Goal: Task Accomplishment & Management: Manage account settings

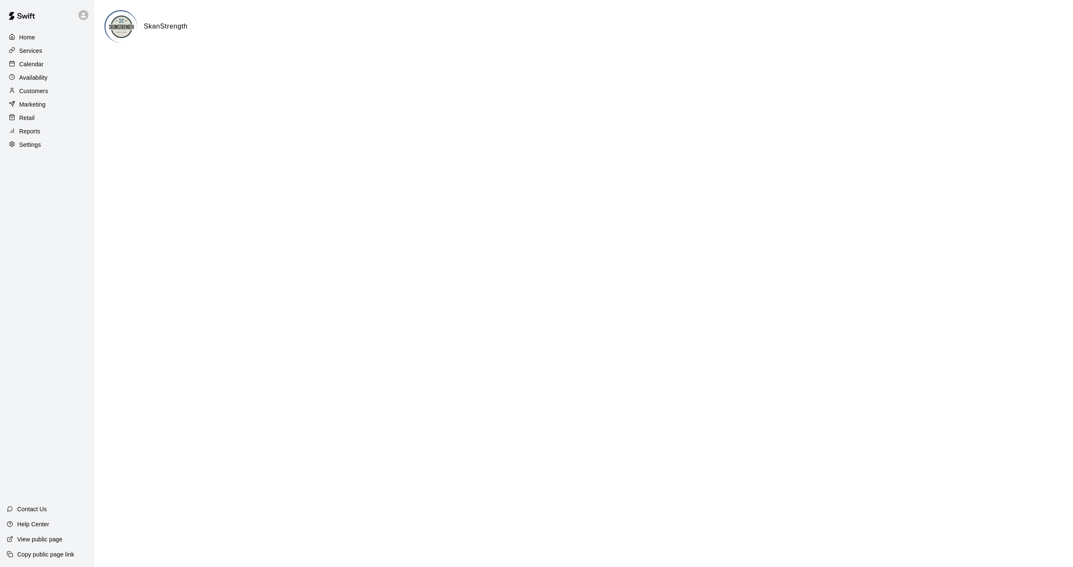
click at [36, 59] on div "Calendar" at bounding box center [47, 64] width 81 height 13
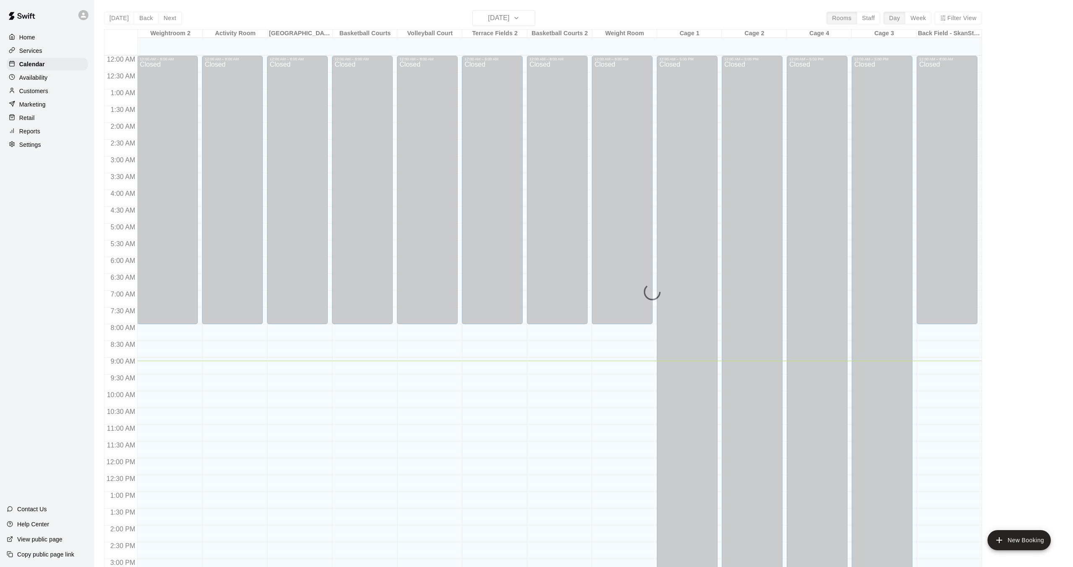
scroll to position [259, 0]
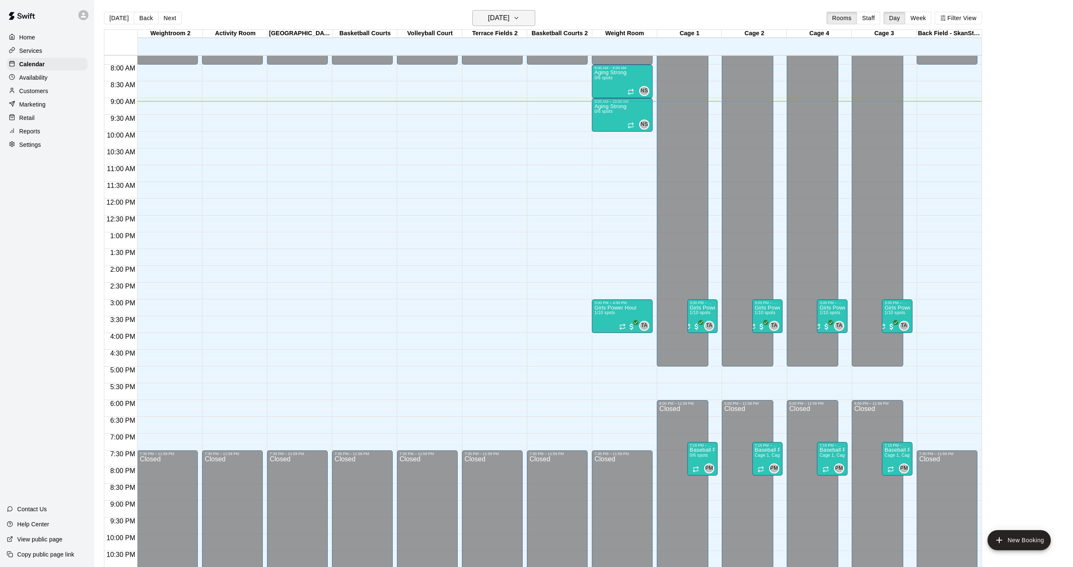
click at [488, 17] on h6 "[DATE]" at bounding box center [498, 18] width 21 height 12
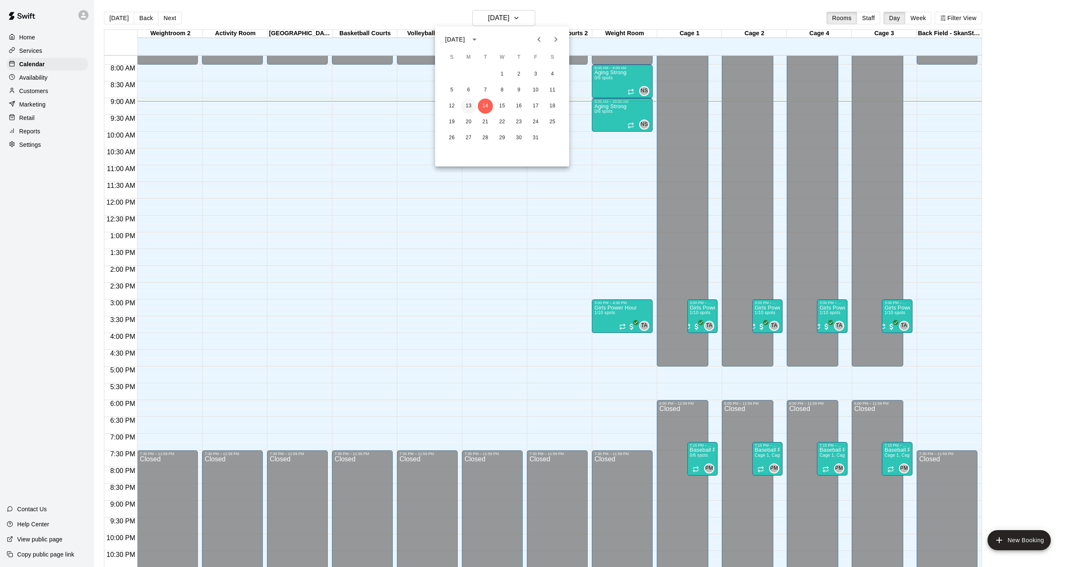
click at [470, 109] on button "13" at bounding box center [468, 105] width 15 height 15
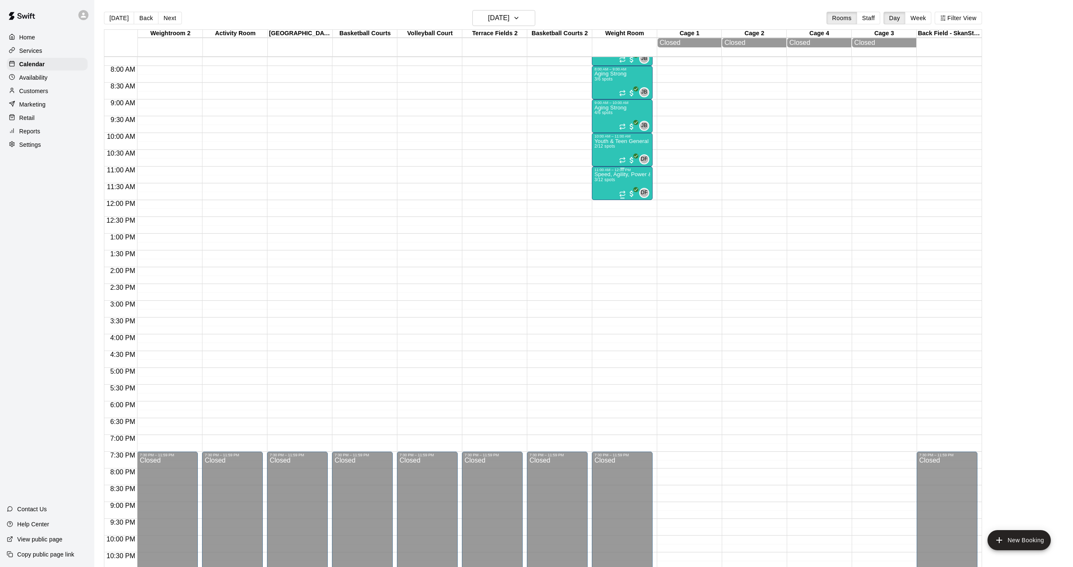
click at [604, 185] on div "Speed, Agility, Power & Strength Training (SAPS) 3/12 spots" at bounding box center [622, 455] width 56 height 567
click at [603, 203] on img "edit" at bounding box center [603, 202] width 10 height 10
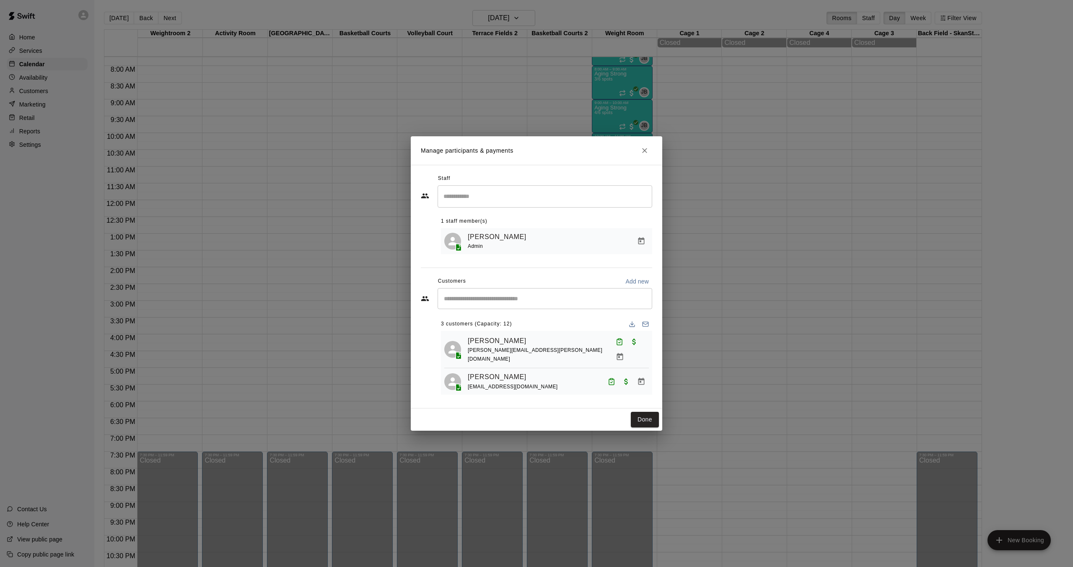
scroll to position [21, 0]
click at [557, 305] on div "​" at bounding box center [545, 298] width 215 height 21
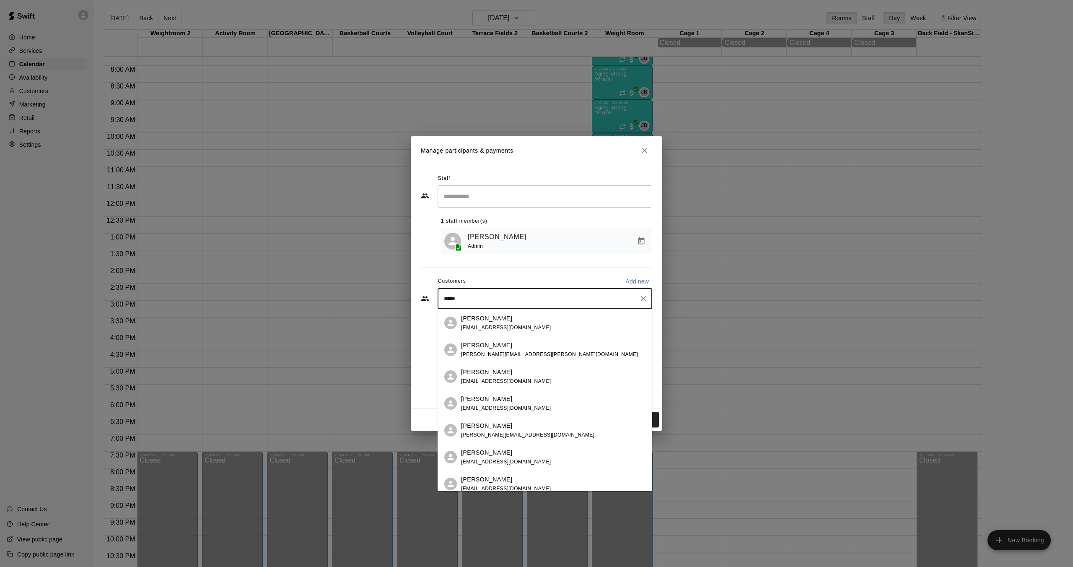
type input "******"
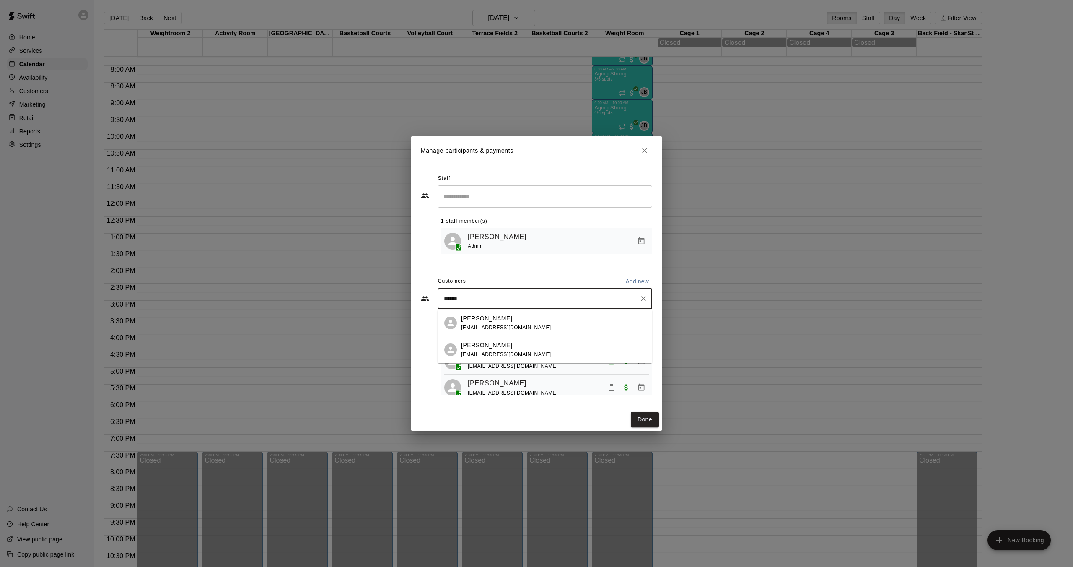
click at [498, 347] on p "[PERSON_NAME]" at bounding box center [486, 345] width 51 height 9
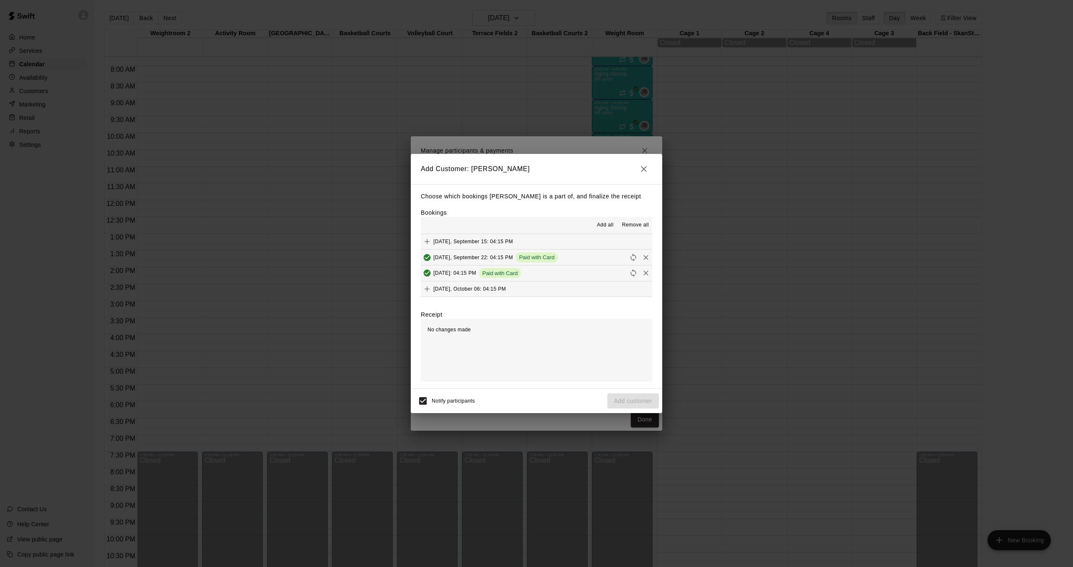
scroll to position [32, 0]
click at [429, 273] on icon "Add" at bounding box center [427, 273] width 8 height 8
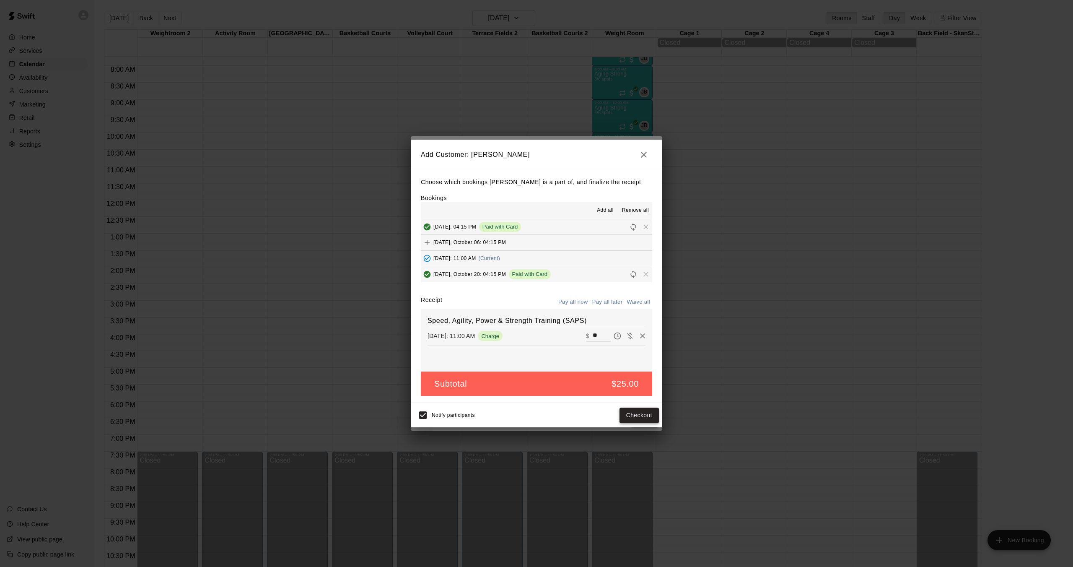
click at [634, 412] on button "Checkout" at bounding box center [638, 415] width 39 height 16
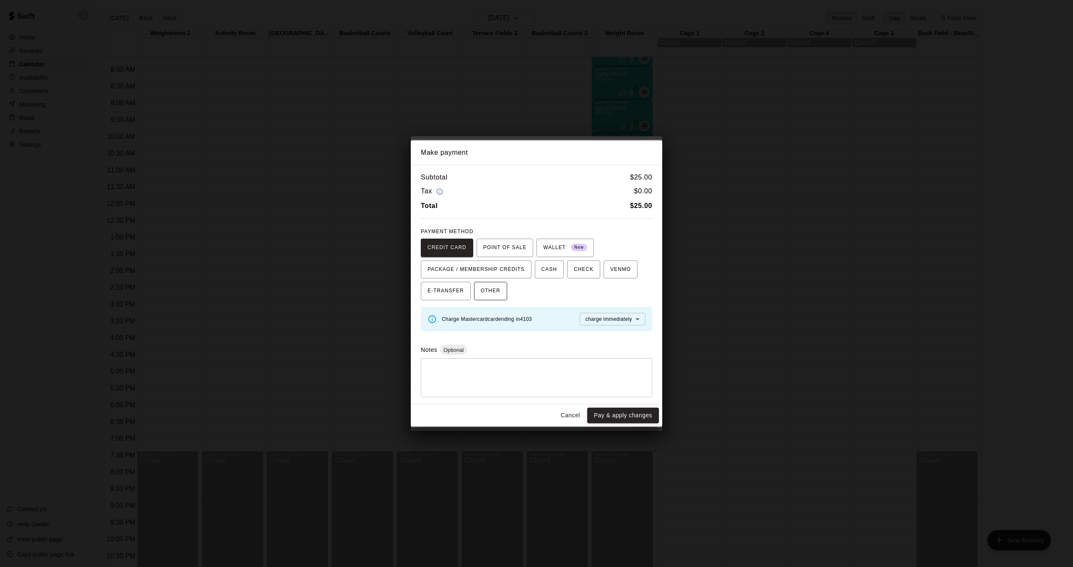
click at [497, 293] on span "OTHER" at bounding box center [491, 290] width 20 height 13
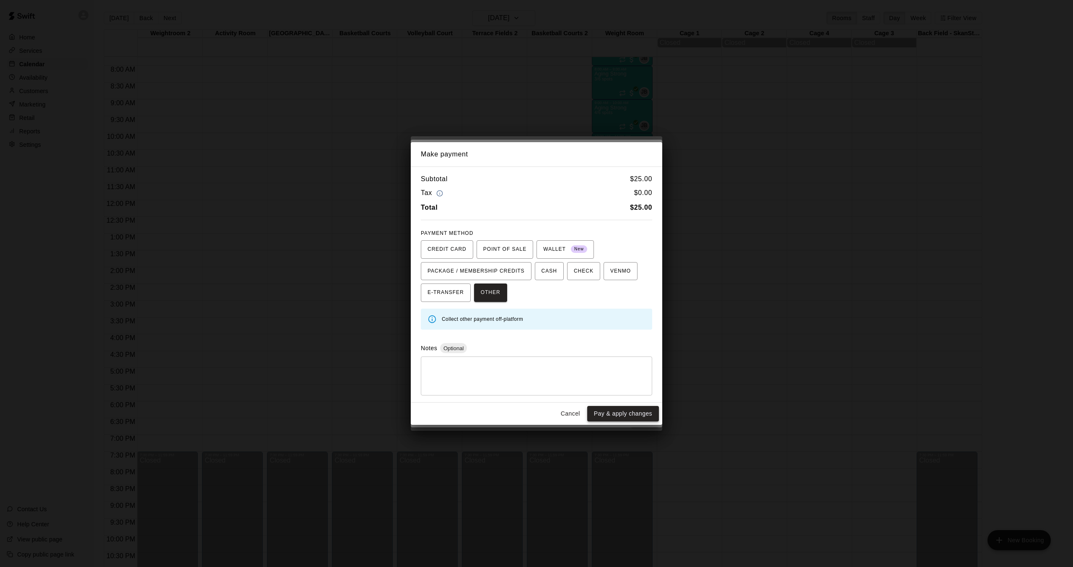
click at [641, 414] on button "Pay & apply changes" at bounding box center [623, 414] width 72 height 16
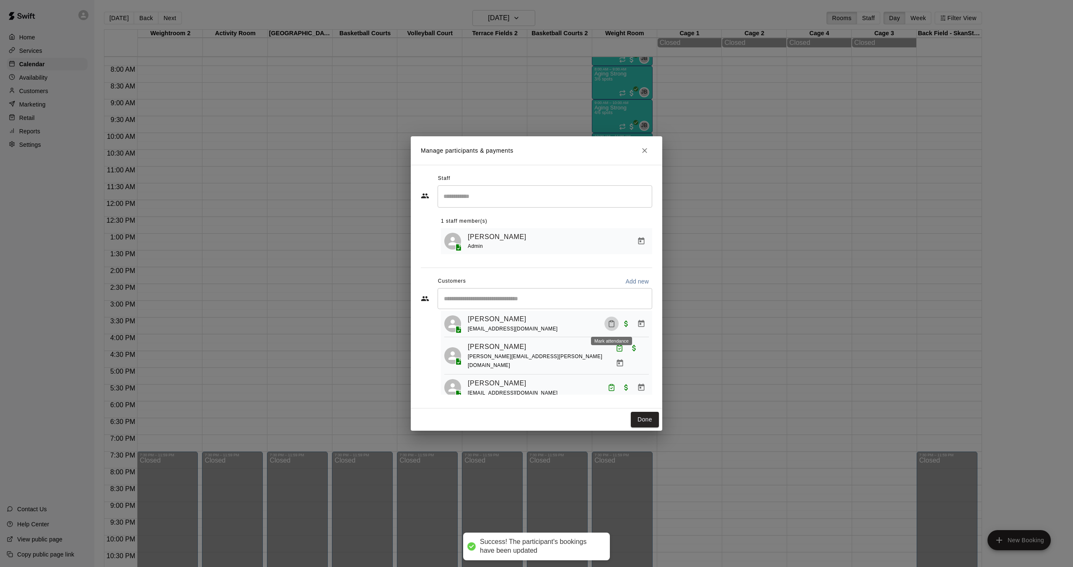
click at [611, 322] on icon "Mark attendance" at bounding box center [612, 324] width 8 height 8
click at [635, 323] on p "[PERSON_NAME] attended" at bounding box center [669, 326] width 74 height 8
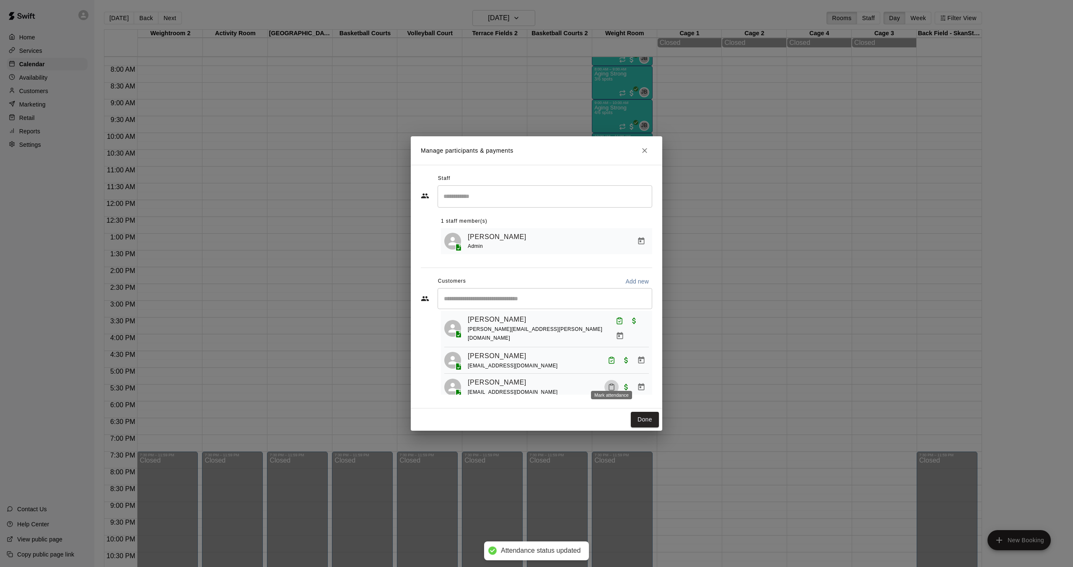
click at [613, 382] on button "Mark attendance" at bounding box center [611, 387] width 14 height 14
click at [642, 375] on p "[PERSON_NAME] attended" at bounding box center [665, 377] width 74 height 8
click at [647, 417] on button "Done" at bounding box center [645, 420] width 28 height 16
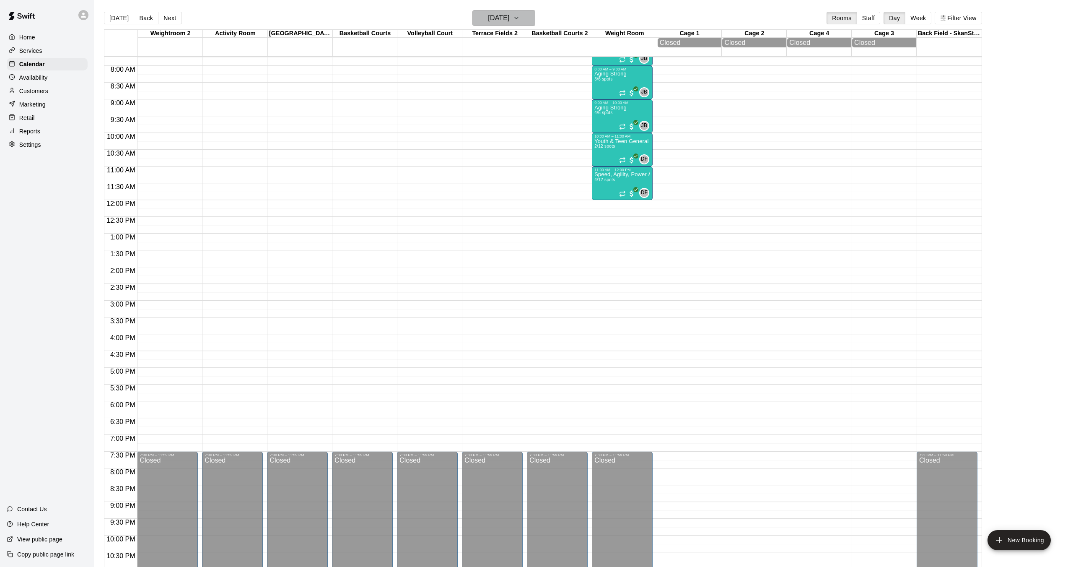
click at [509, 22] on h6 "[DATE]" at bounding box center [498, 18] width 21 height 12
click at [536, 107] on button "17" at bounding box center [535, 105] width 15 height 15
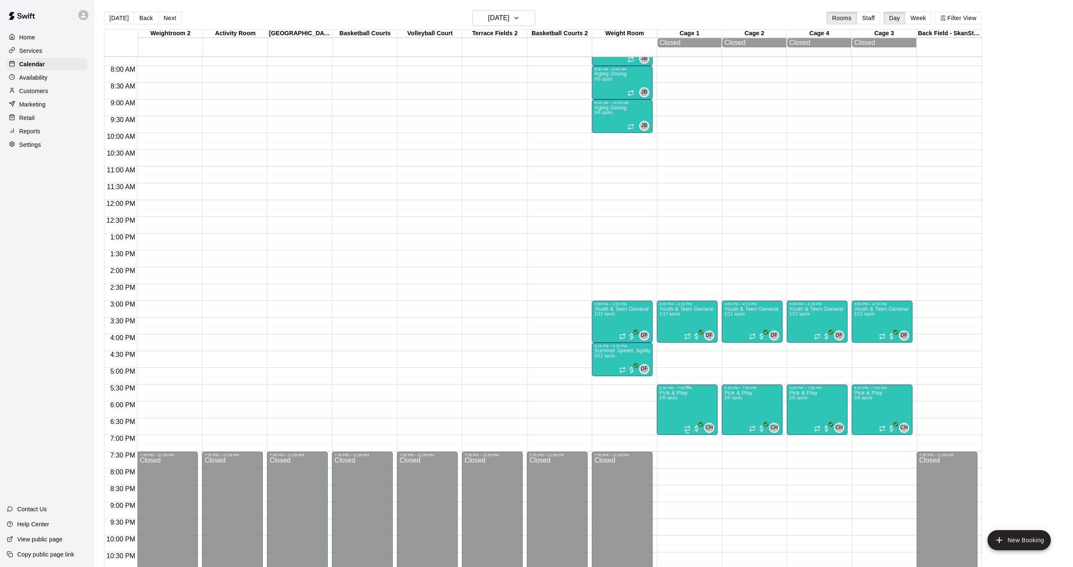
click at [666, 414] on img "edit" at bounding box center [668, 419] width 10 height 10
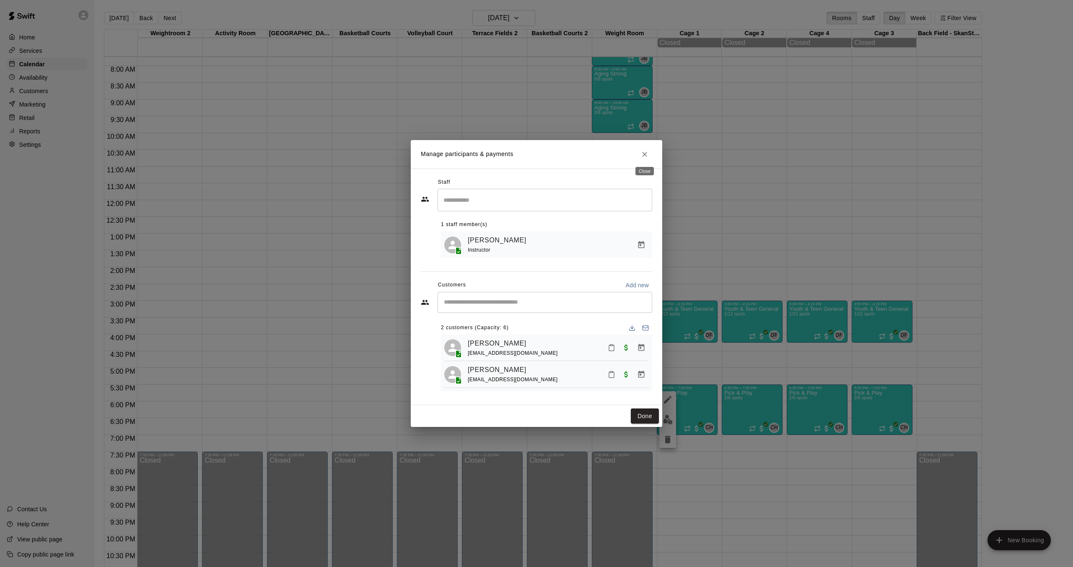
click at [647, 151] on icon "Close" at bounding box center [644, 154] width 8 height 8
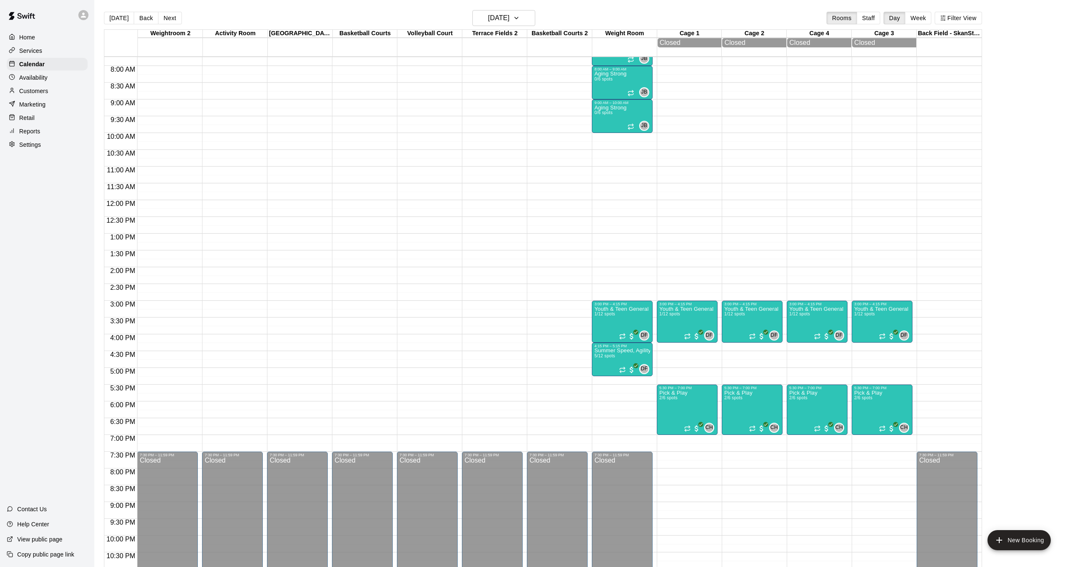
scroll to position [286, 0]
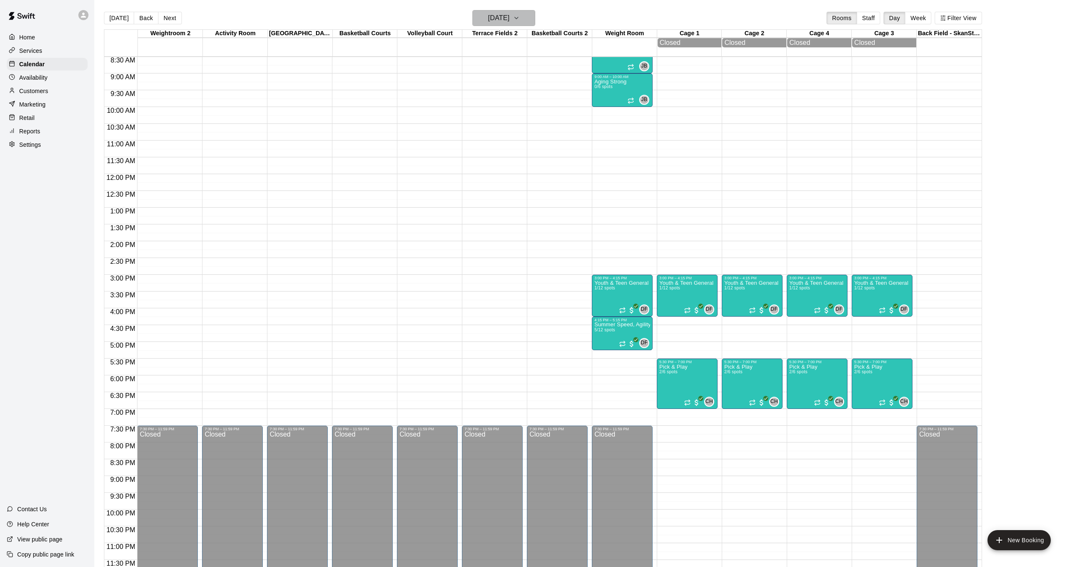
click at [509, 14] on h6 "[DATE]" at bounding box center [498, 18] width 21 height 12
click at [499, 105] on button "15" at bounding box center [501, 105] width 15 height 15
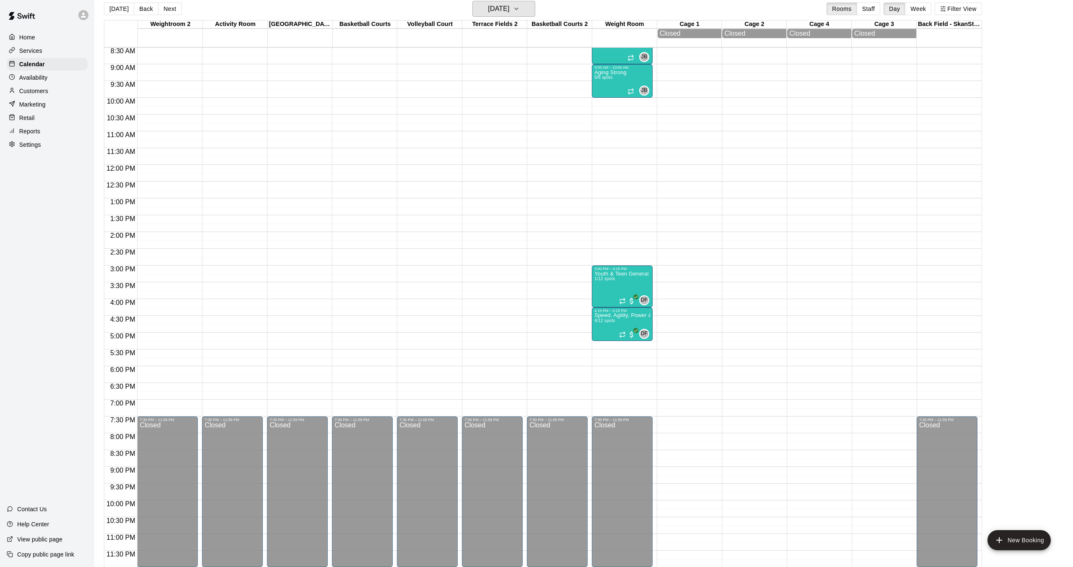
scroll to position [10, 0]
